Goal: Find specific page/section: Find specific page/section

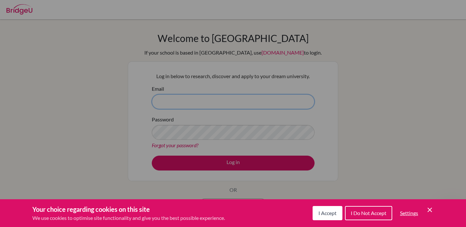
type input "collegecounselor@sistokyo.jp"
click at [331, 214] on span "I Accept" at bounding box center [327, 213] width 18 height 6
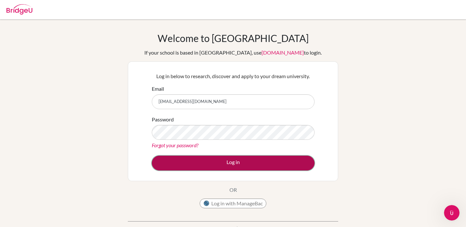
click at [235, 160] on button "Log in" at bounding box center [233, 163] width 163 height 15
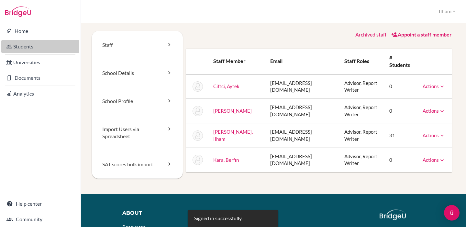
click at [36, 48] on link "Students" at bounding box center [40, 46] width 78 height 13
